Goal: Transaction & Acquisition: Book appointment/travel/reservation

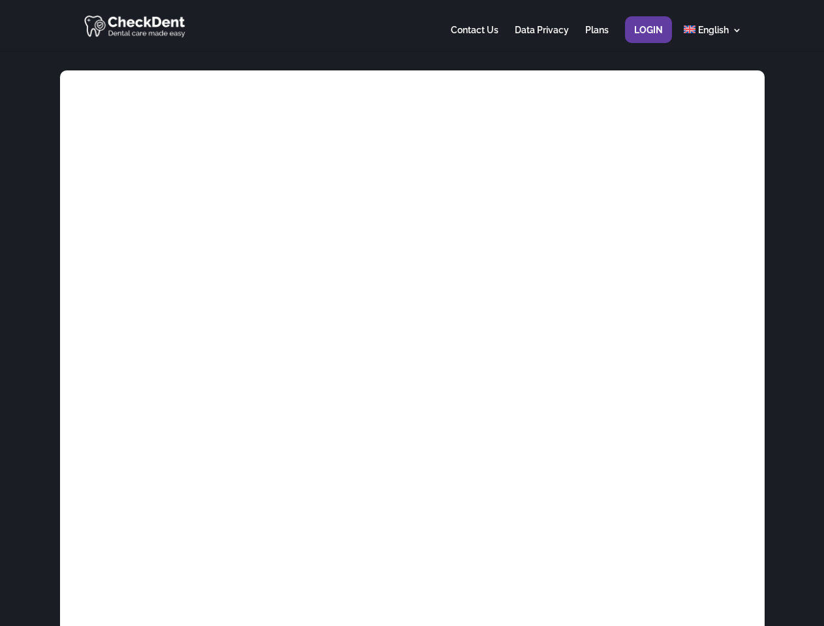
click at [411, 25] on div at bounding box center [411, 25] width 659 height 51
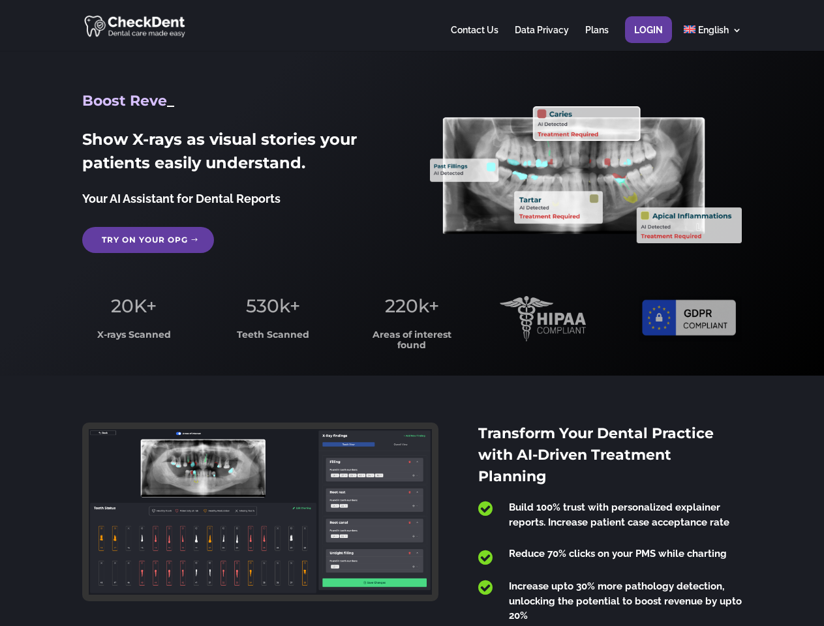
click at [411, 313] on span "220k+" at bounding box center [412, 306] width 54 height 22
click at [411, 25] on div at bounding box center [411, 25] width 659 height 51
